Goal: Information Seeking & Learning: Check status

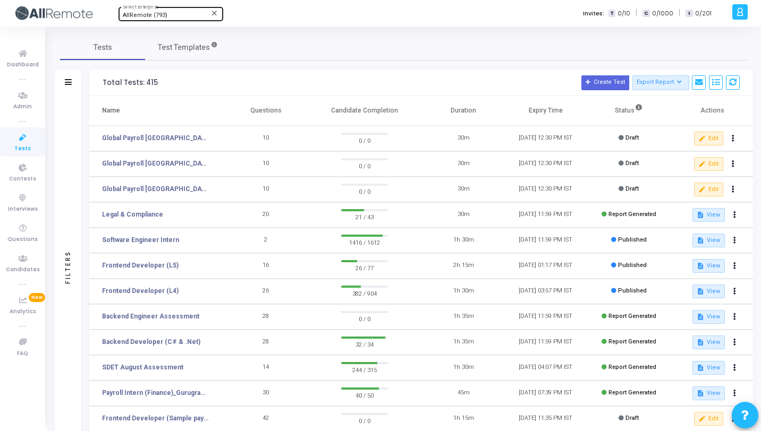
click at [163, 14] on span "AllRemote (793)" at bounding box center [145, 15] width 45 height 7
type input "BABB"
click at [160, 25] on span "BabbleBots (986)" at bounding box center [186, 34] width 127 height 18
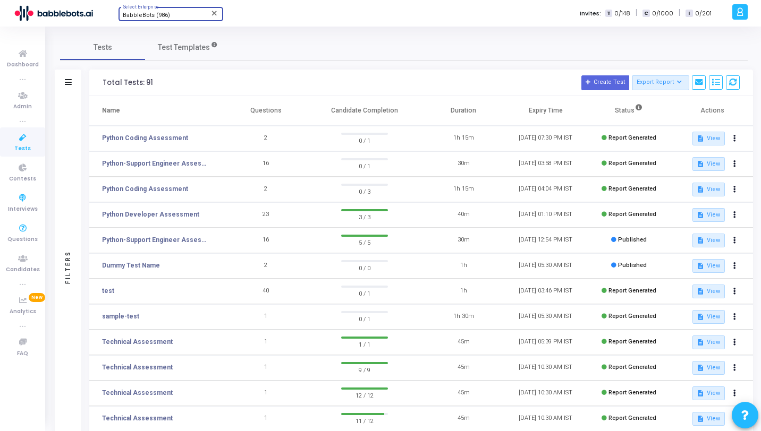
click at [64, 203] on div "Filters" at bounding box center [68, 267] width 27 height 342
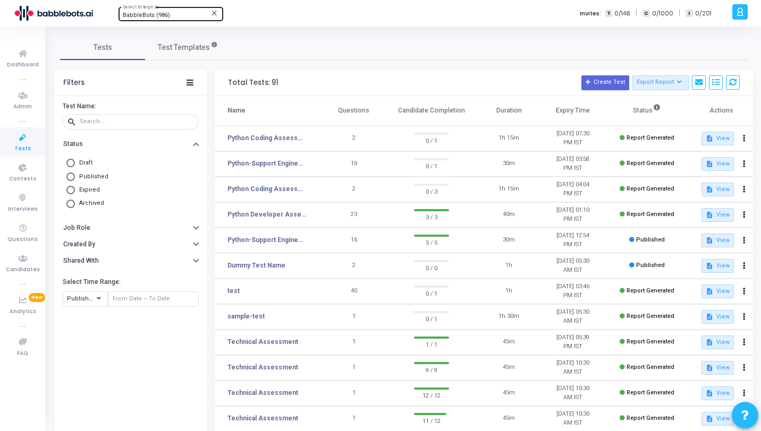
click at [456, 81] on h3 "Total Tests: 91 Create Test Export Report Id Name Job Role Questions Candidate …" at bounding box center [483, 82] width 511 height 15
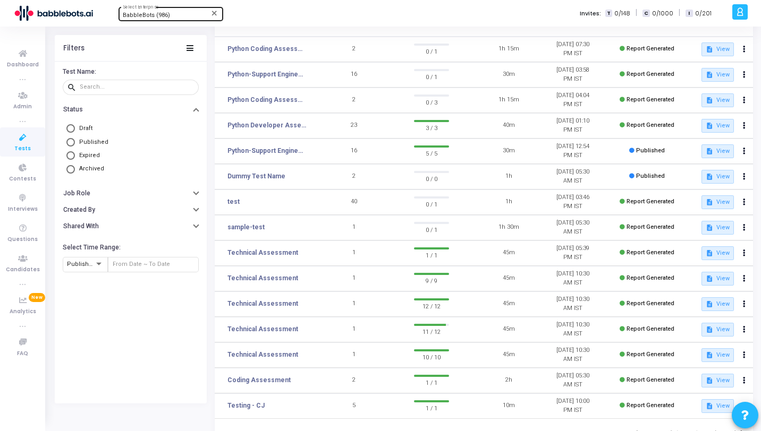
scroll to position [83, 0]
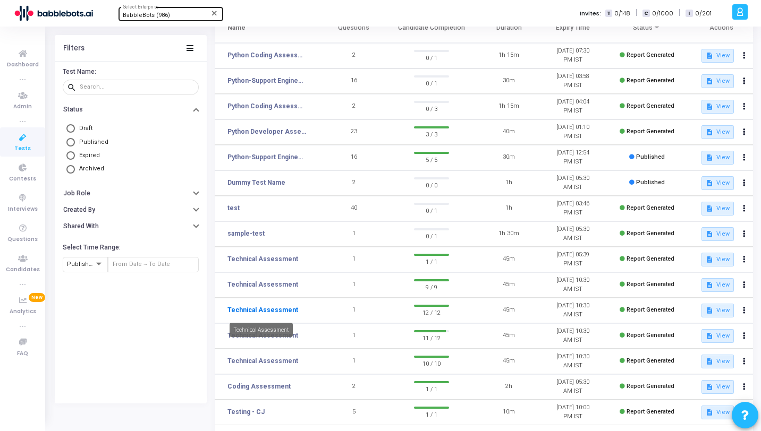
click at [269, 312] on link "Technical Assessment" at bounding box center [262, 310] width 71 height 10
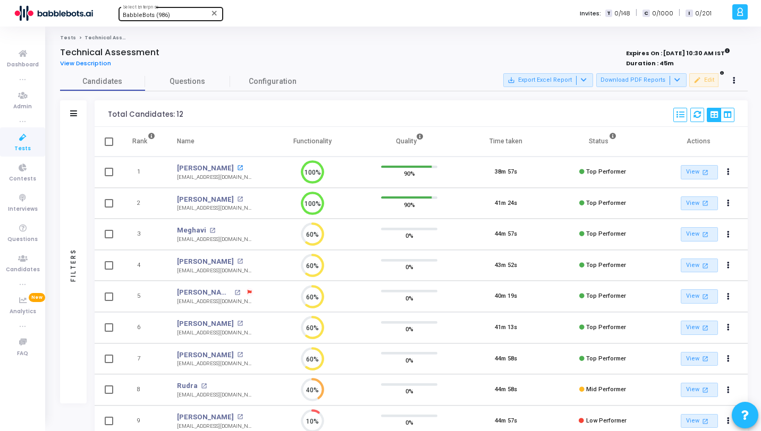
click at [237, 168] on mat-icon "open_in_new" at bounding box center [240, 168] width 6 height 6
click at [12, 141] on icon at bounding box center [23, 137] width 22 height 13
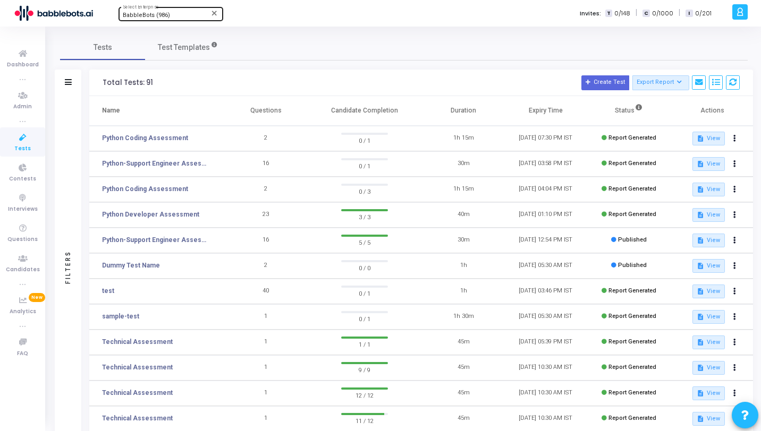
click at [16, 144] on span "Tests" at bounding box center [22, 148] width 16 height 9
click at [163, 19] on span "BabbleBots (986)" at bounding box center [146, 15] width 47 height 7
type input "793"
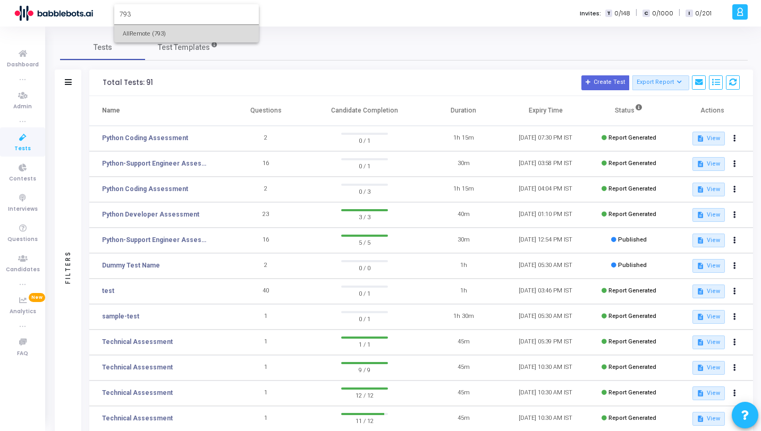
click at [165, 33] on span "AllRemote (793)" at bounding box center [186, 34] width 127 height 18
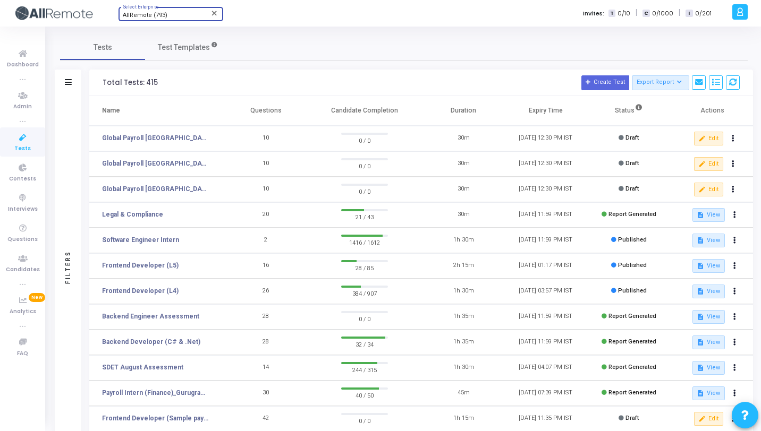
scroll to position [18, 0]
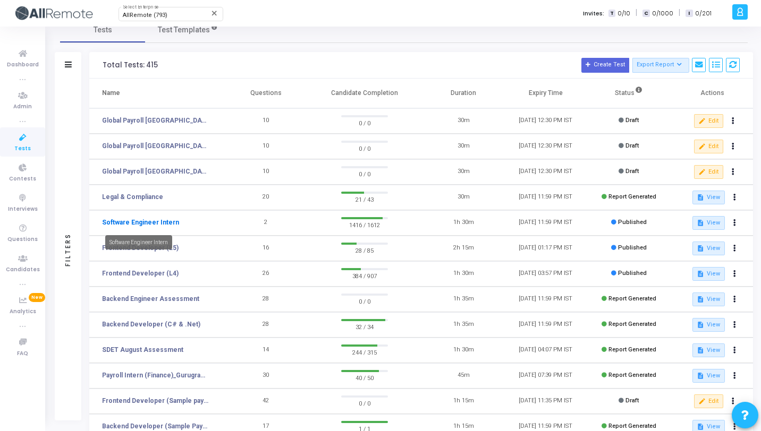
click at [167, 226] on link "Software Engineer Intern" at bounding box center [140, 223] width 77 height 10
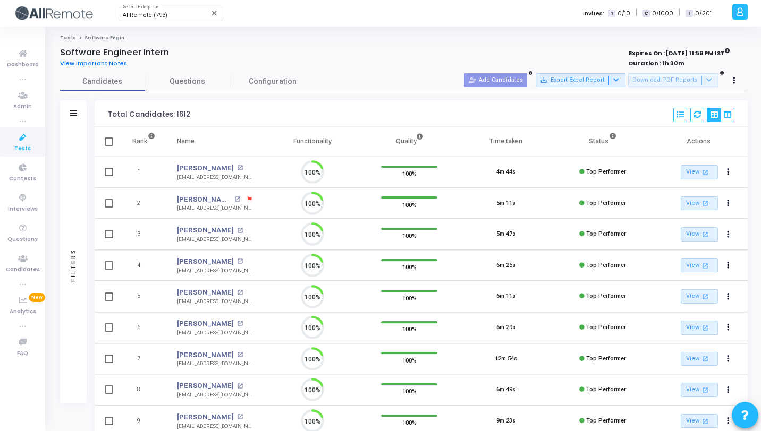
scroll to position [22, 27]
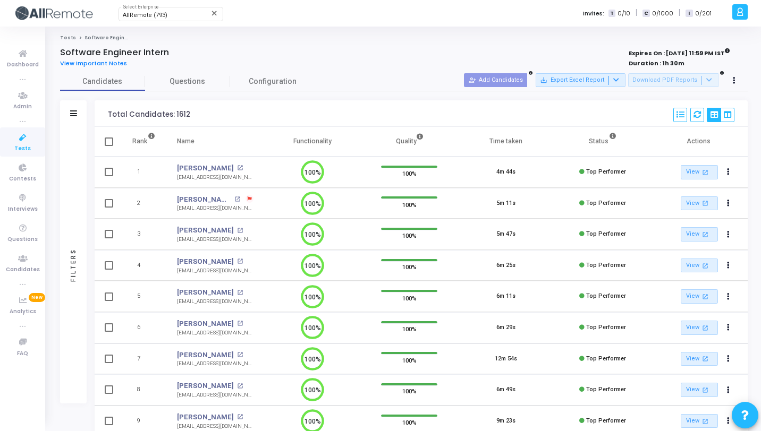
click at [174, 67] on div "View Important Notes" at bounding box center [261, 64] width 402 height 12
click at [184, 89] on link "Questions" at bounding box center [187, 81] width 85 height 19
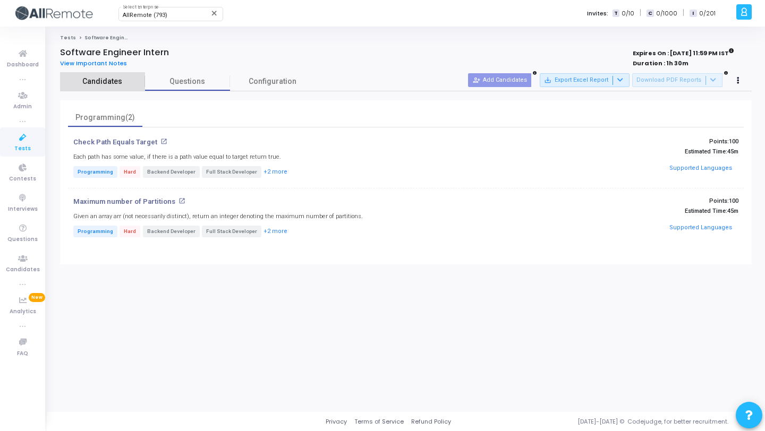
click at [127, 83] on span "Candidates" at bounding box center [102, 81] width 85 height 11
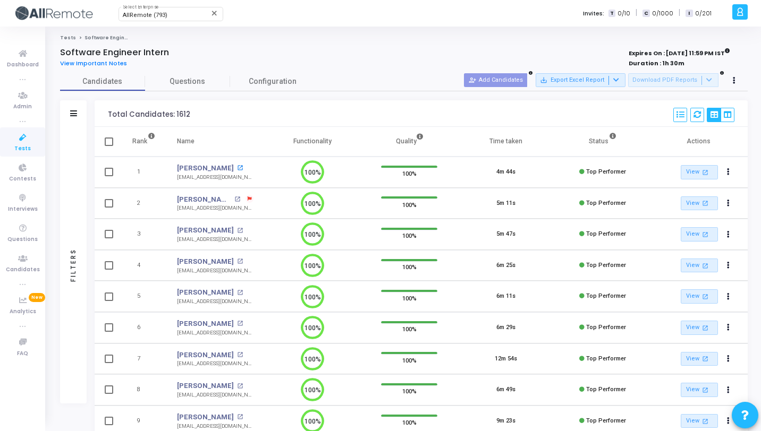
click at [237, 167] on mat-icon "open_in_new" at bounding box center [240, 168] width 6 height 6
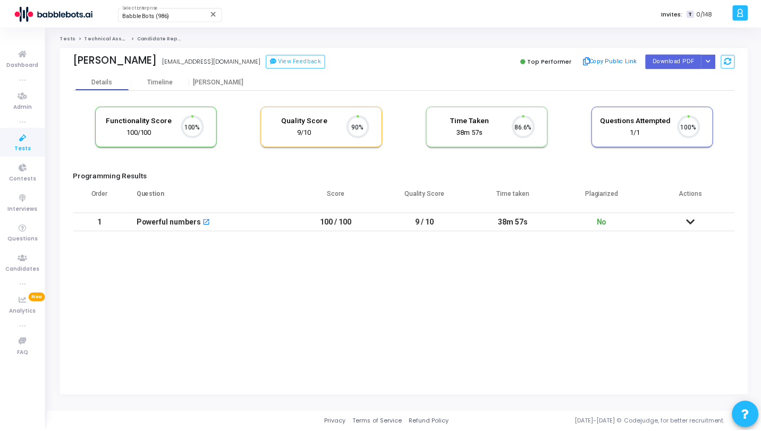
scroll to position [22, 27]
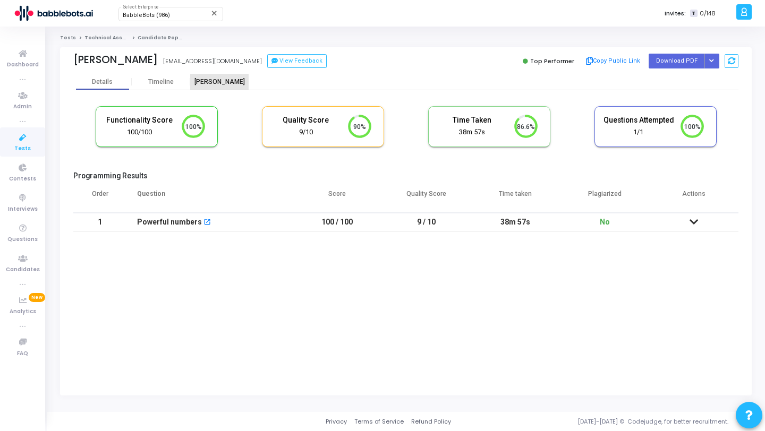
click at [226, 88] on div "Proctor" at bounding box center [219, 82] width 58 height 16
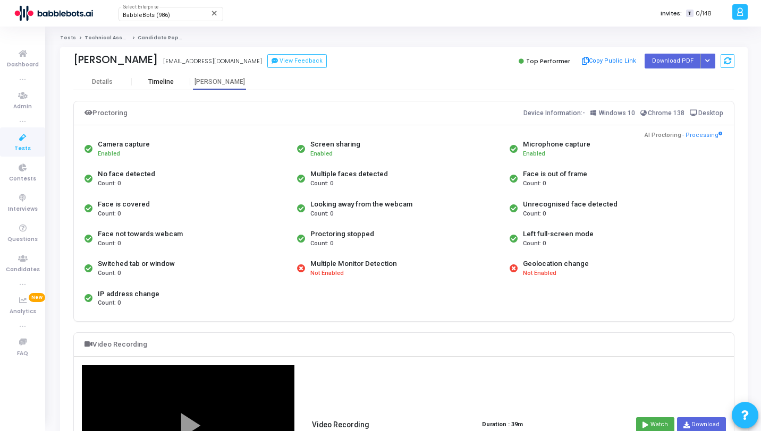
click at [142, 80] on div "Timeline" at bounding box center [161, 82] width 58 height 8
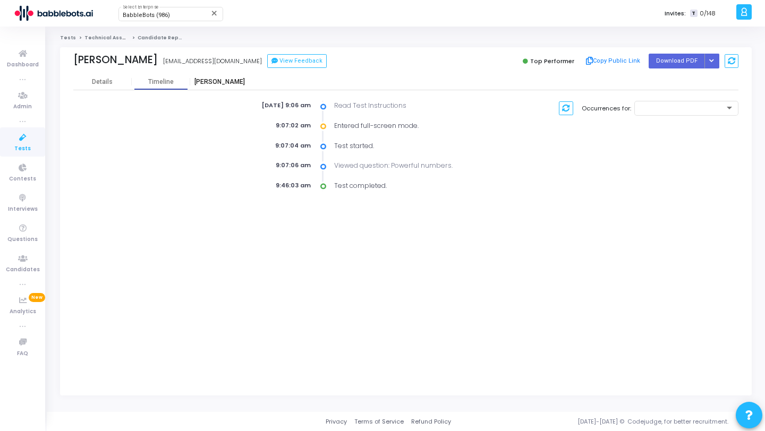
click at [226, 80] on div "Proctor" at bounding box center [219, 82] width 58 height 8
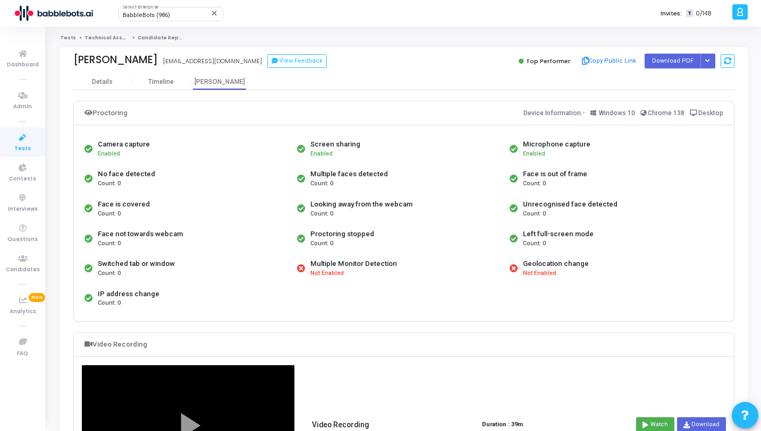
click at [30, 142] on icon at bounding box center [23, 137] width 22 height 13
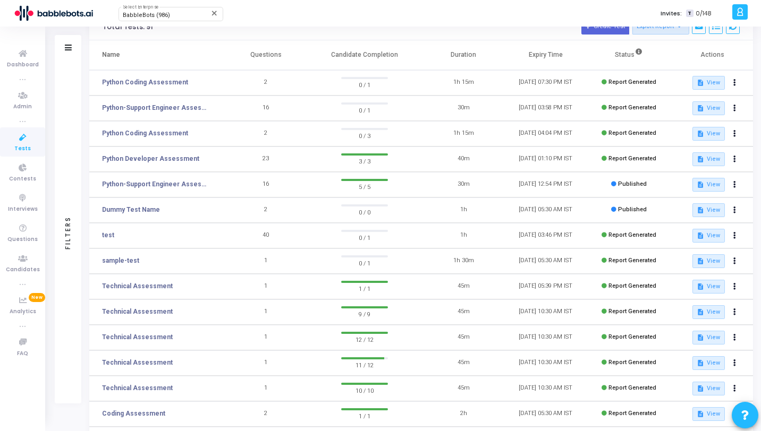
scroll to position [134, 0]
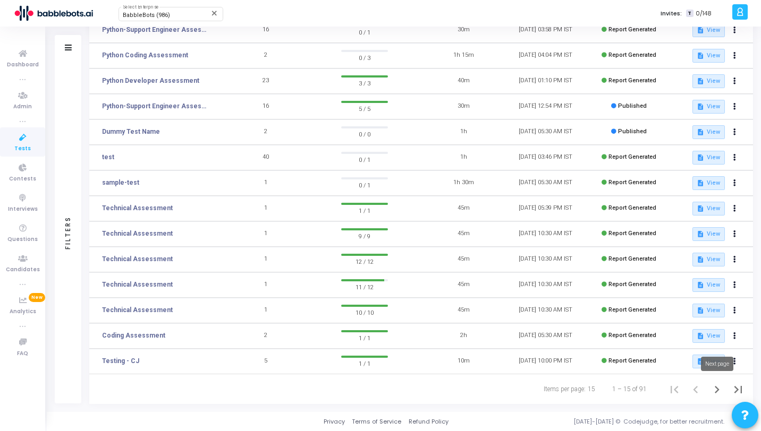
click at [718, 390] on icon "Next page" at bounding box center [716, 389] width 15 height 15
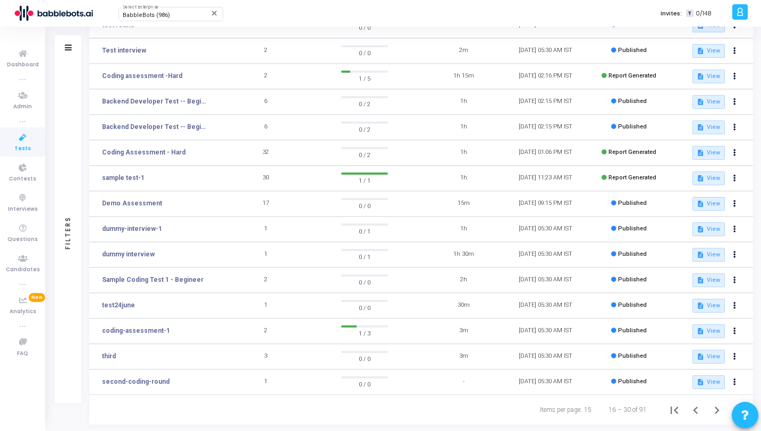
scroll to position [134, 0]
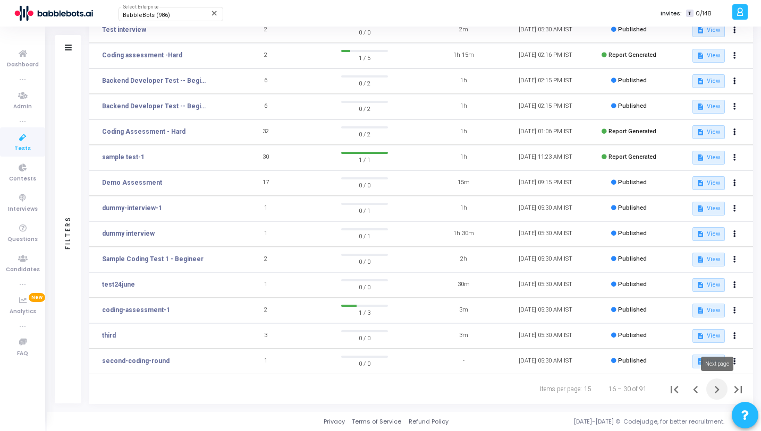
click at [711, 390] on icon "Next page" at bounding box center [716, 389] width 15 height 15
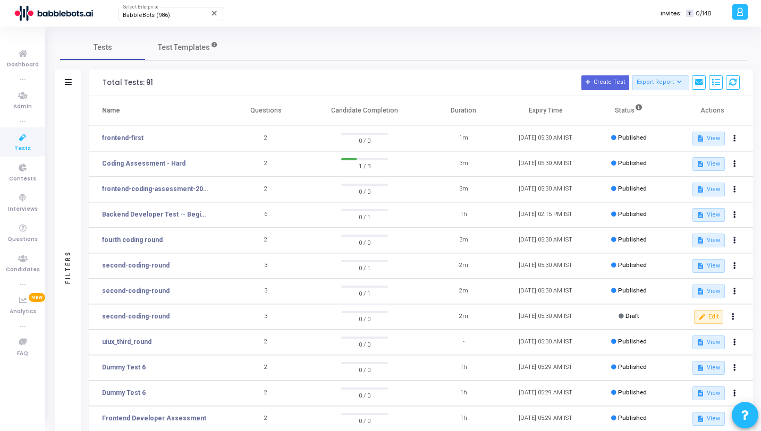
scroll to position [134, 0]
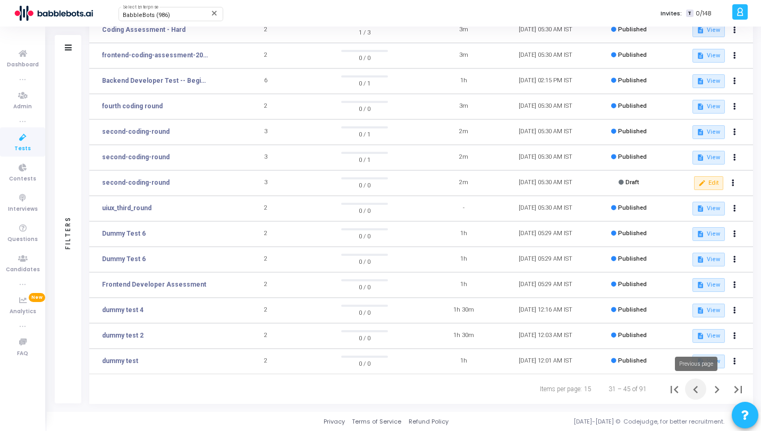
click at [694, 385] on icon "Previous page" at bounding box center [695, 389] width 15 height 15
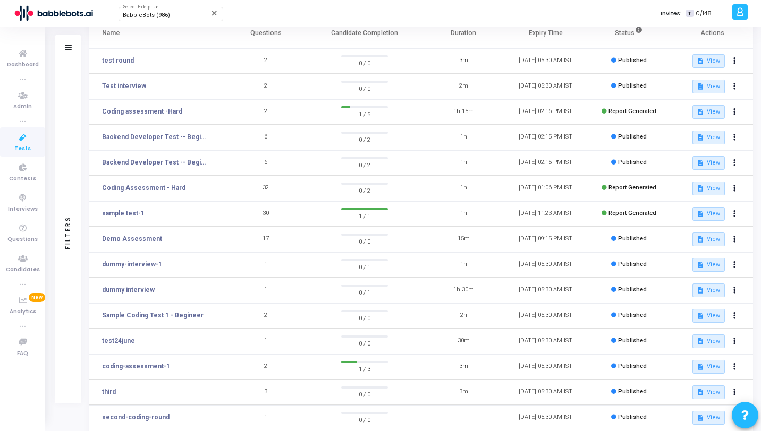
scroll to position [134, 0]
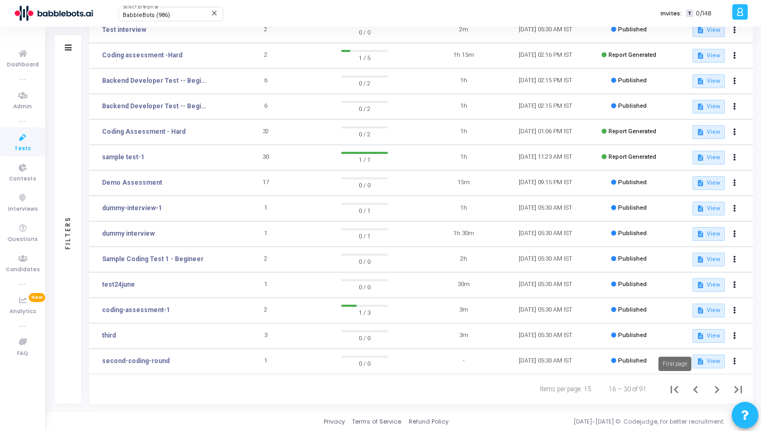
click at [675, 394] on icon "First page" at bounding box center [674, 389] width 15 height 15
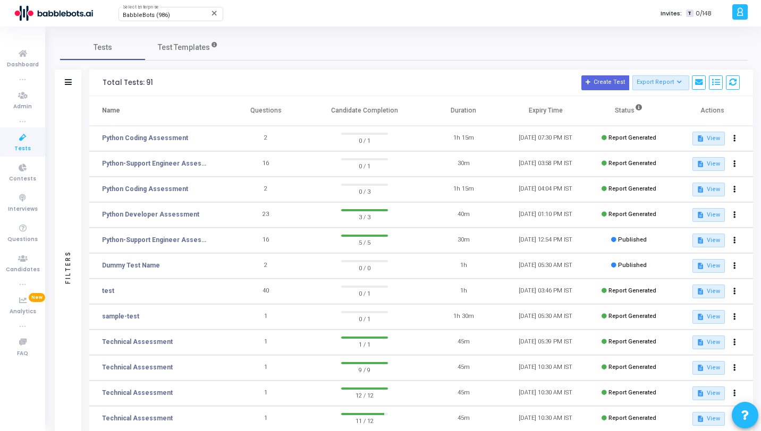
click at [368, 44] on div "Tests Test Templates" at bounding box center [403, 47] width 687 height 25
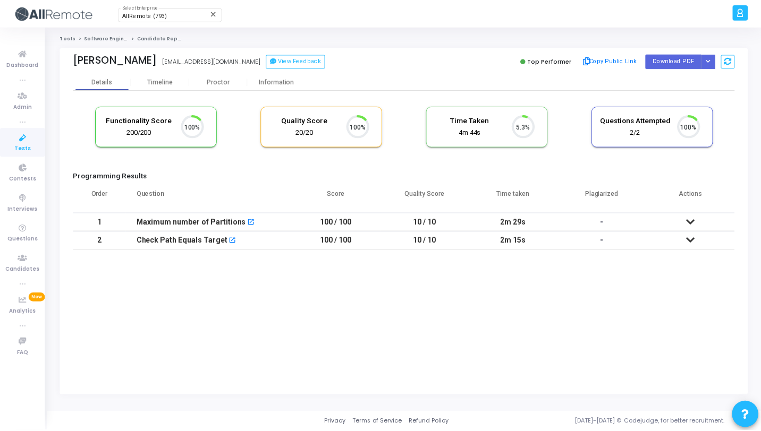
scroll to position [22, 27]
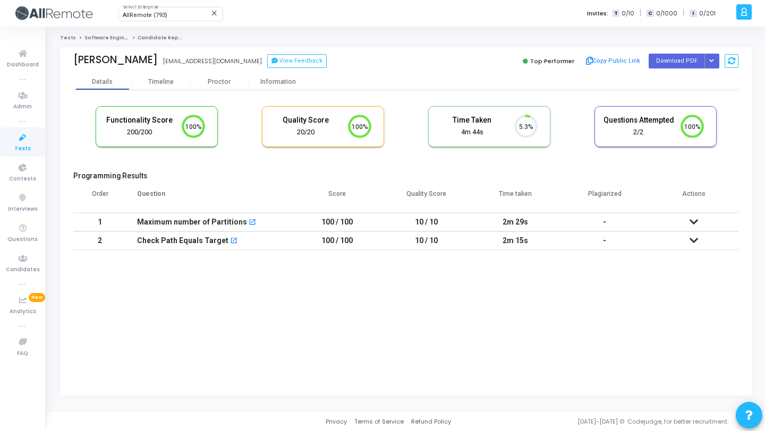
click at [359, 224] on td "100 / 100" at bounding box center [337, 222] width 89 height 19
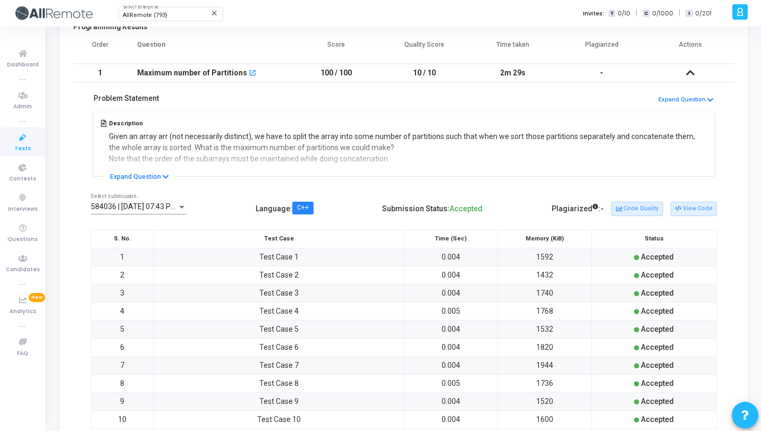
scroll to position [247, 0]
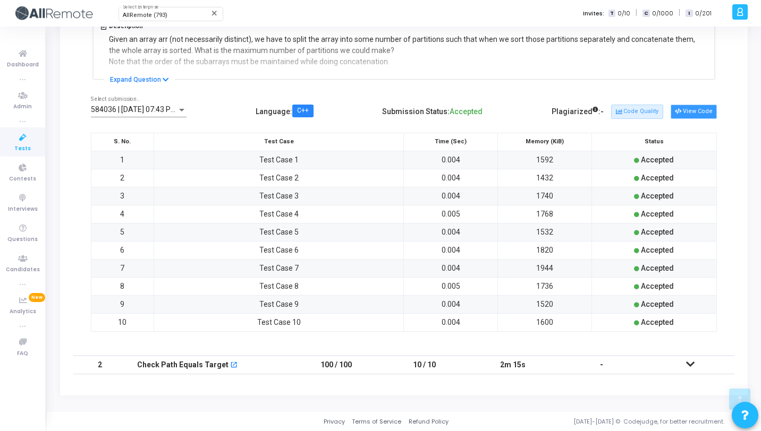
click at [688, 109] on button "View Code" at bounding box center [693, 112] width 46 height 14
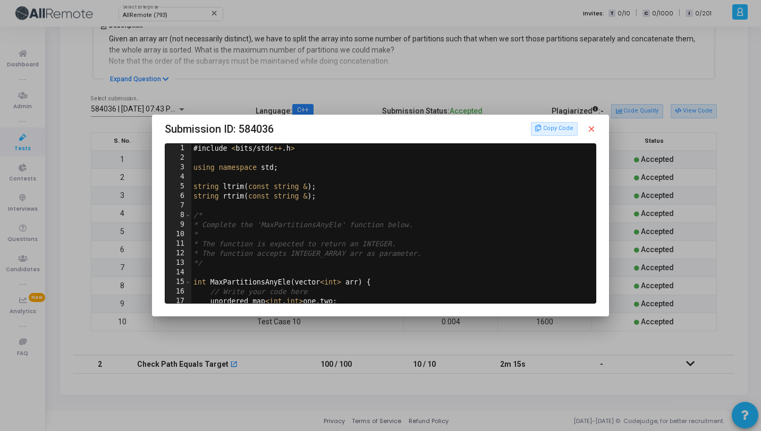
scroll to position [0, 0]
click at [590, 130] on mat-icon "close" at bounding box center [591, 129] width 10 height 10
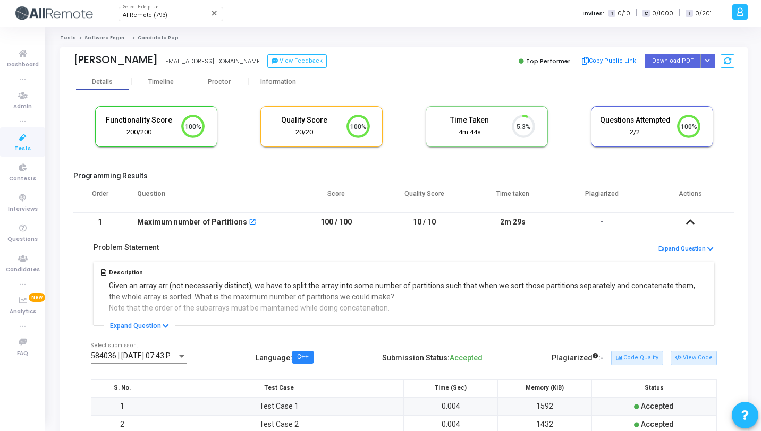
click at [391, 226] on td "10 / 10" at bounding box center [424, 222] width 89 height 19
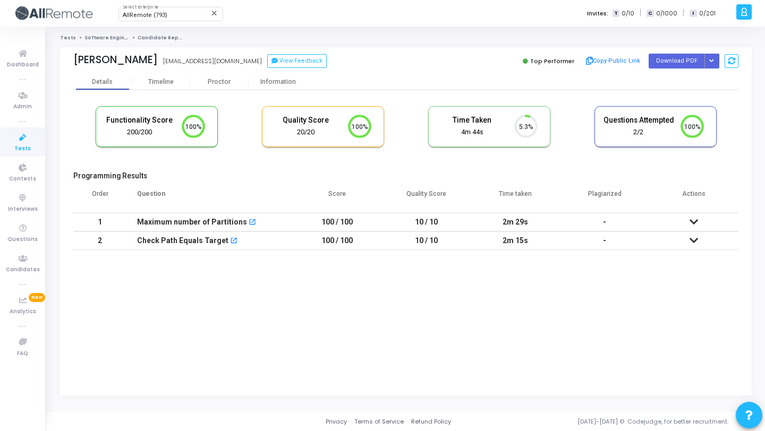
click at [277, 221] on div "Maximum number of Partitions open_in_new" at bounding box center [209, 223] width 145 height 18
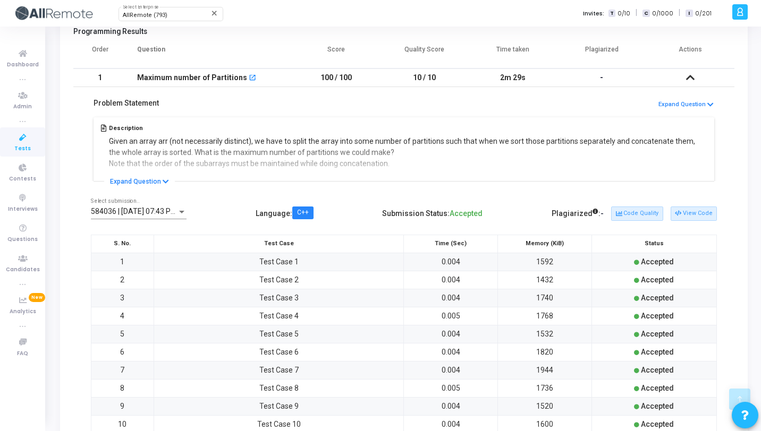
scroll to position [210, 0]
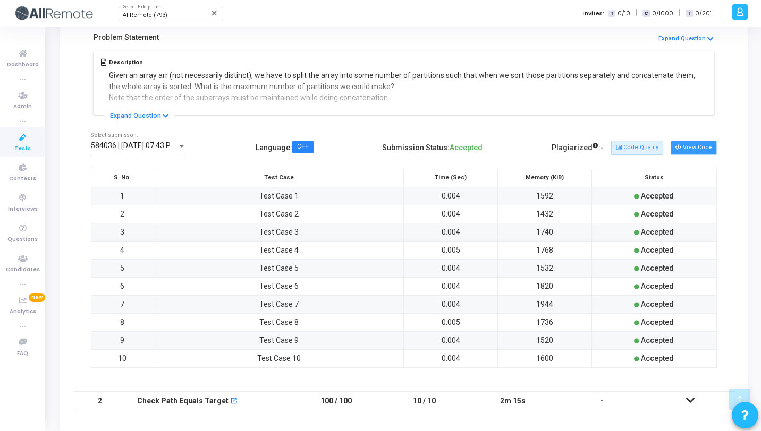
click at [686, 152] on button "View Code" at bounding box center [693, 148] width 46 height 14
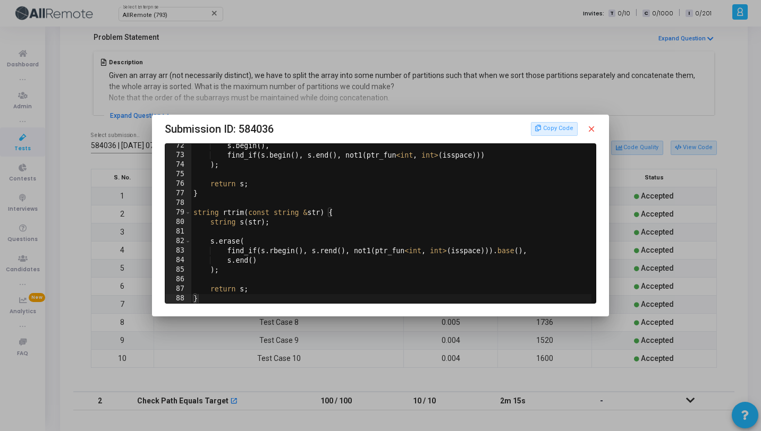
scroll to position [681, 0]
click at [590, 130] on mat-icon "close" at bounding box center [591, 129] width 10 height 10
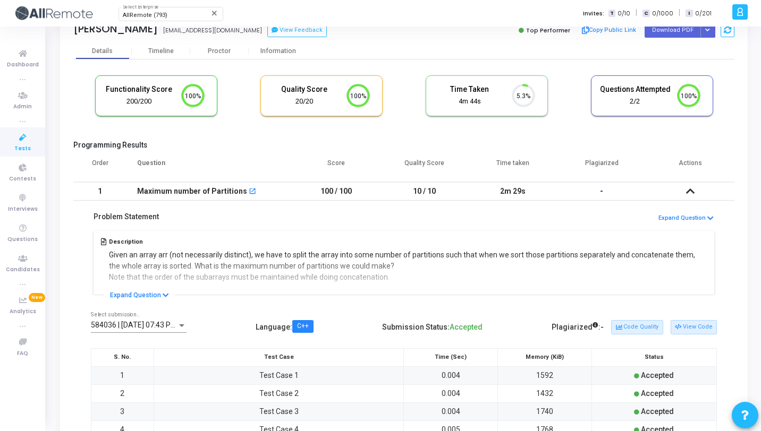
scroll to position [0, 0]
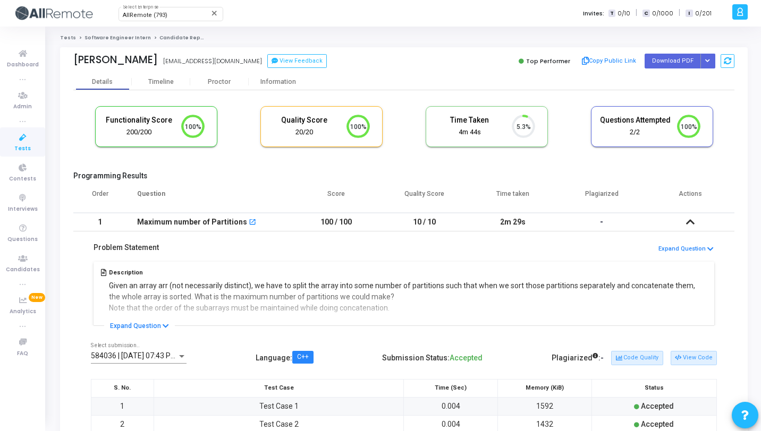
click at [92, 40] on link "Software Engineer Intern" at bounding box center [117, 38] width 66 height 6
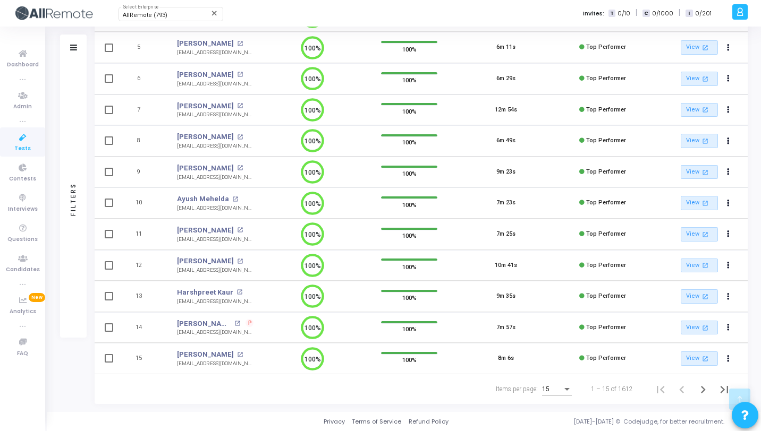
click at [561, 390] on div "15" at bounding box center [552, 389] width 20 height 7
click at [560, 387] on span "50" at bounding box center [558, 383] width 30 height 19
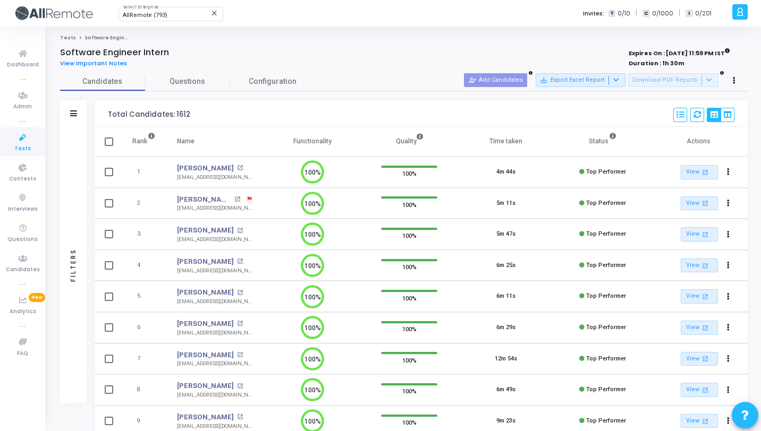
click at [371, 55] on div "Software Engineer Intern" at bounding box center [261, 52] width 402 height 11
click at [370, 54] on div "Software Engineer Intern" at bounding box center [261, 52] width 402 height 11
